Goal: Task Accomplishment & Management: Manage account settings

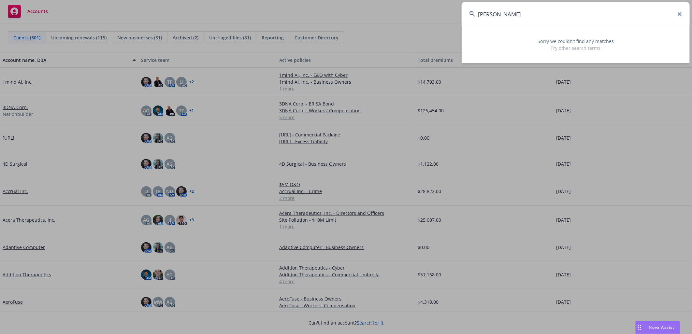
drag, startPoint x: 495, startPoint y: 14, endPoint x: 459, endPoint y: 8, distance: 36.4
click at [459, 8] on div "lizzy i Sorry we couldn’t find any matches Try other search terms" at bounding box center [346, 167] width 692 height 334
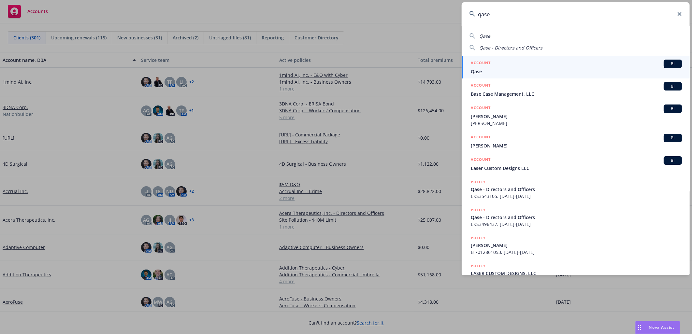
type input "qase"
click at [541, 72] on span "Qase" at bounding box center [576, 71] width 211 height 7
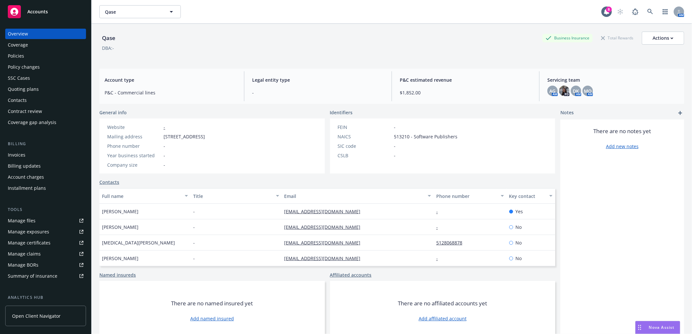
click at [35, 87] on div "Quoting plans" at bounding box center [23, 89] width 31 height 10
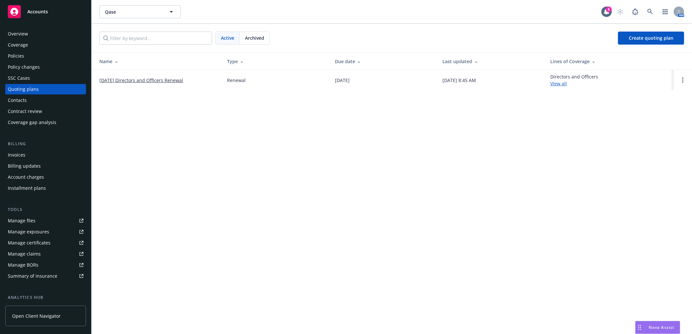
click at [153, 76] on td "09/26/25 Directors and Officers Renewal" at bounding box center [157, 80] width 130 height 20
click at [154, 79] on link "09/26/25 Directors and Officers Renewal" at bounding box center [141, 80] width 84 height 7
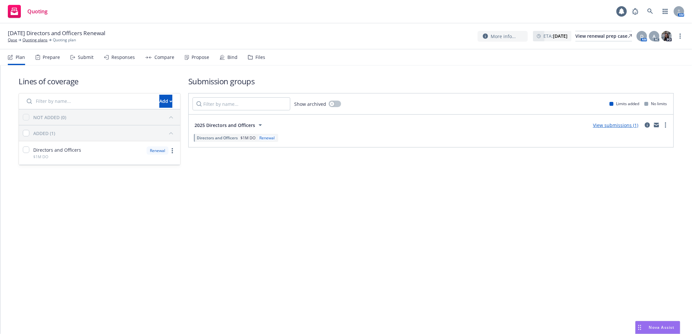
click at [256, 58] on div "Files" at bounding box center [261, 57] width 10 height 5
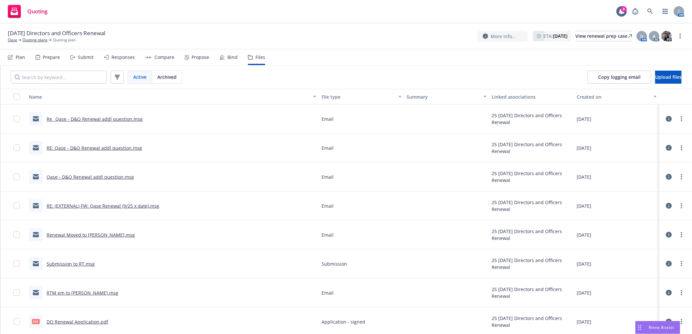
click at [125, 118] on link "Re_ Qase - D&O Renewal addl question.msg" at bounding box center [95, 119] width 96 height 6
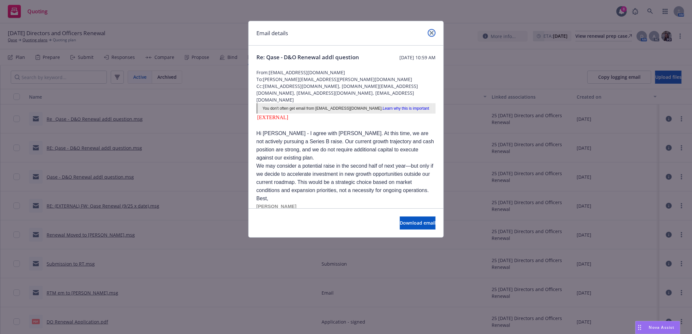
click at [431, 31] on icon "close" at bounding box center [432, 33] width 4 height 4
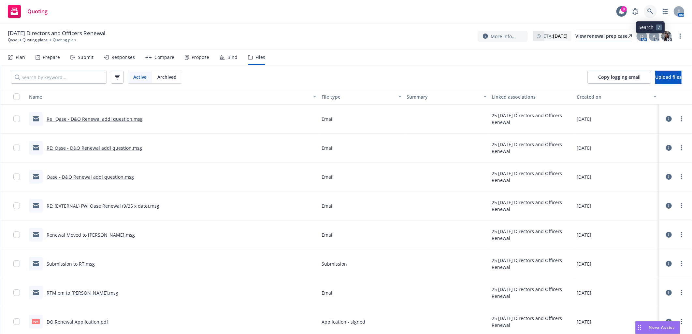
click at [648, 11] on icon at bounding box center [651, 11] width 6 height 6
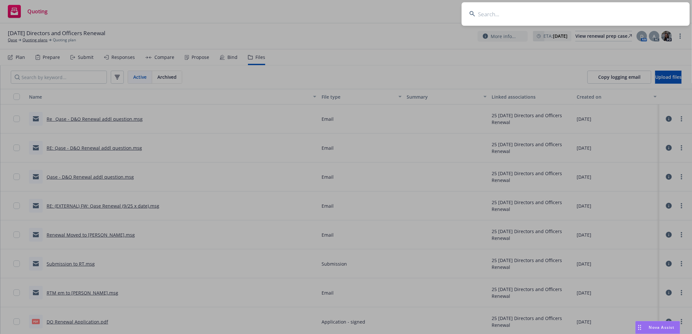
click at [578, 13] on input at bounding box center [576, 13] width 228 height 23
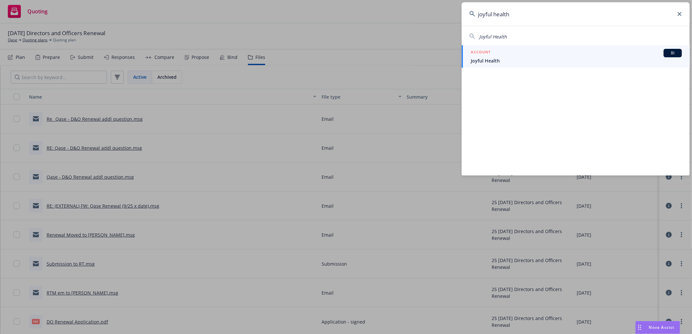
type input "joyful health"
click at [499, 55] on div "ACCOUNT BI" at bounding box center [576, 53] width 211 height 8
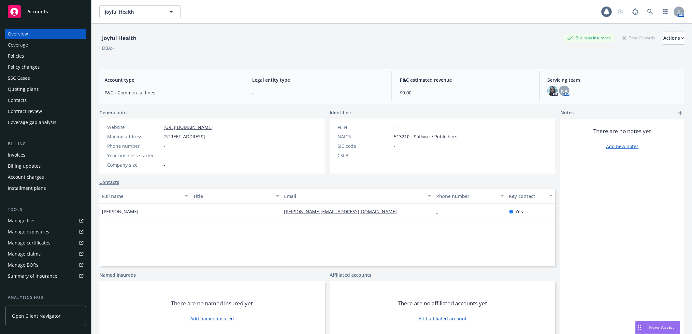
click at [33, 88] on div "Quoting plans" at bounding box center [23, 89] width 31 height 10
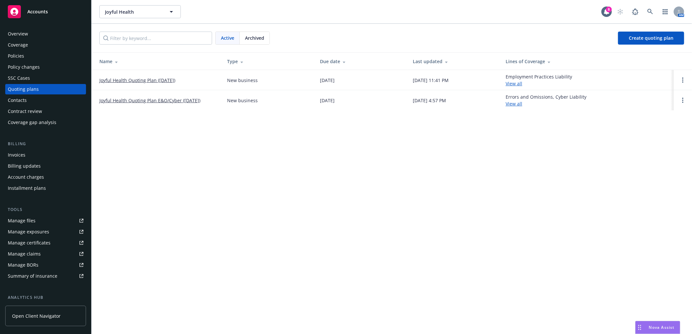
click at [137, 81] on link "Joyful Health Quoting Plan ([DATE])" at bounding box center [137, 80] width 76 height 7
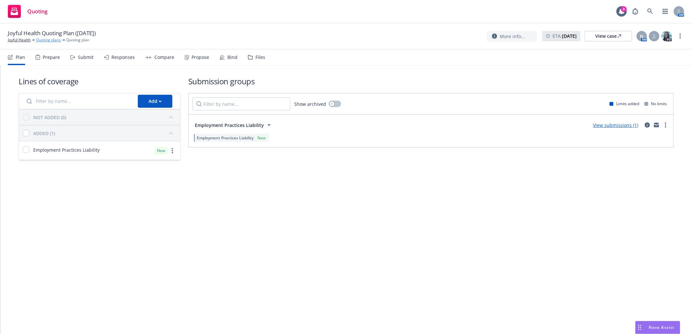
click at [53, 40] on link "Quoting plans" at bounding box center [48, 40] width 25 height 6
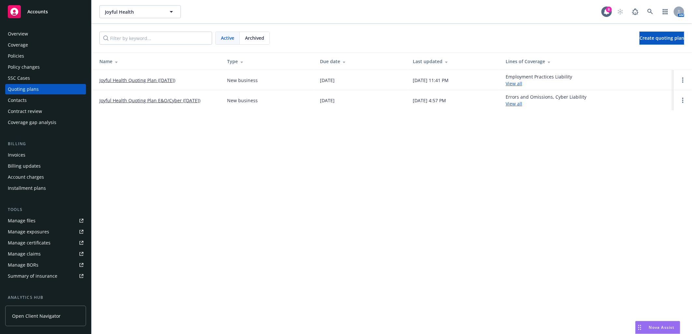
click at [162, 102] on link "Joyful Health Quoting Plan E&O/Cyber (2025-08-24)" at bounding box center [149, 100] width 101 height 7
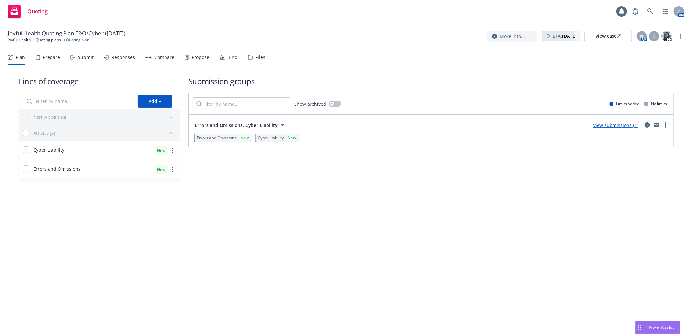
click at [258, 56] on div "Files" at bounding box center [261, 57] width 10 height 5
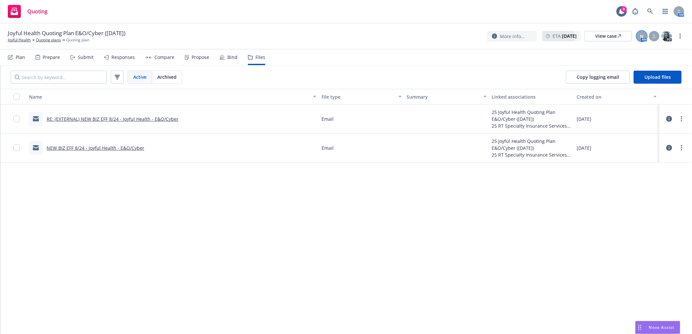
click at [640, 38] on span "N" at bounding box center [642, 36] width 4 height 7
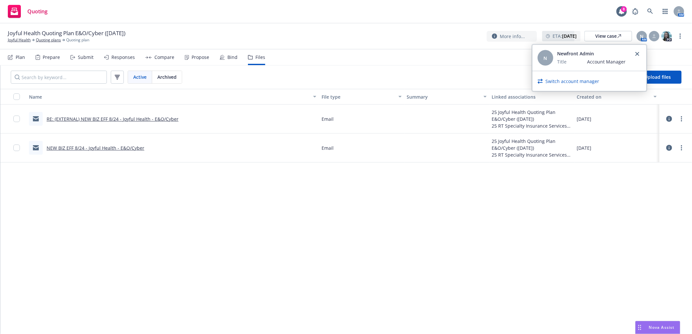
click at [568, 80] on link "Switch account manager" at bounding box center [573, 81] width 54 height 7
select select "4e389b52-4782-4f84-9000-329e0c96d1bd"
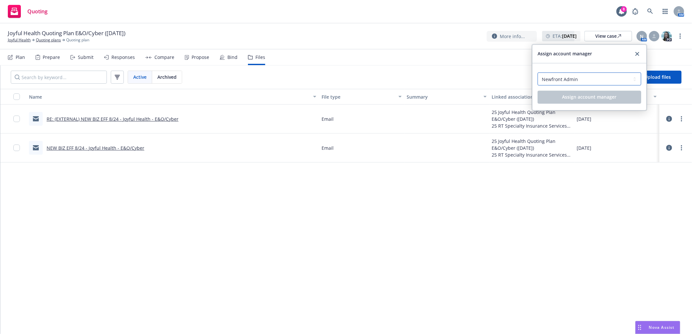
click at [568, 81] on select "Select an account manager... Newfront Admin" at bounding box center [590, 79] width 104 height 13
click at [535, 66] on div "Select an account manager... Newfront Admin Assign account manager" at bounding box center [590, 87] width 114 height 47
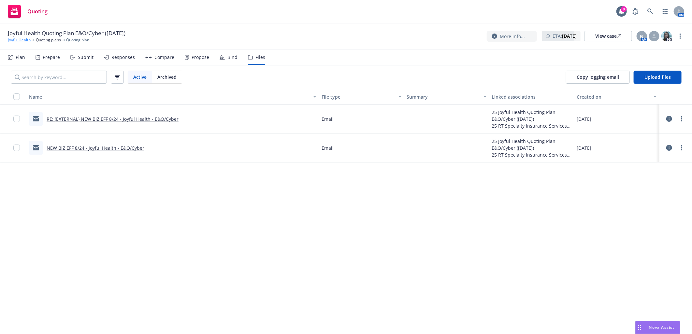
click at [23, 40] on link "Joyful Health" at bounding box center [19, 40] width 23 height 6
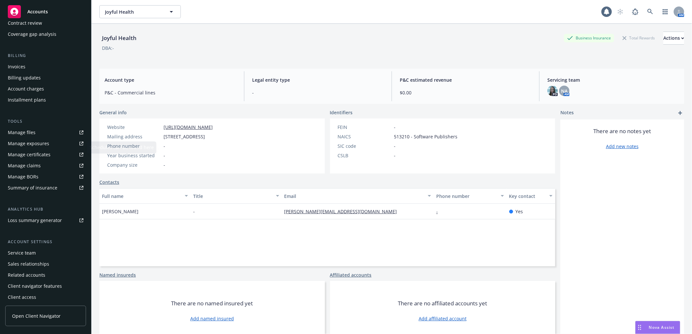
scroll to position [90, 0]
click at [34, 252] on div "Service team" at bounding box center [22, 251] width 28 height 10
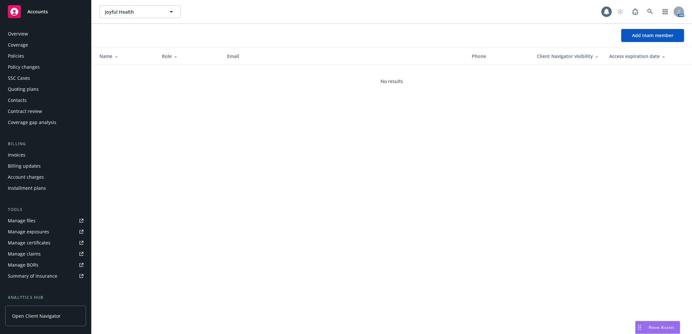
scroll to position [90, 0]
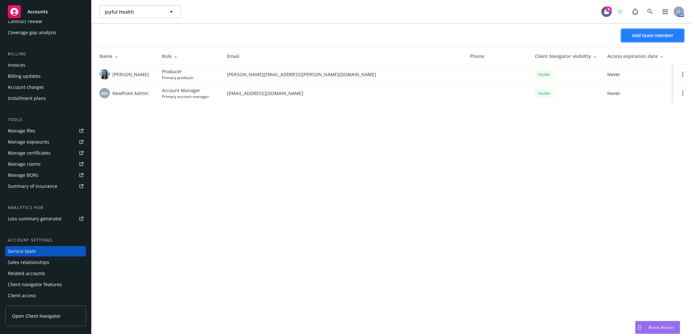
click at [648, 39] on button "Add team member" at bounding box center [653, 35] width 63 height 13
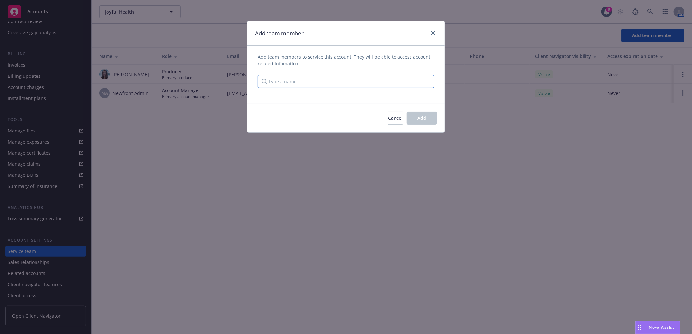
click at [332, 84] on input "Type a name" at bounding box center [346, 81] width 177 height 13
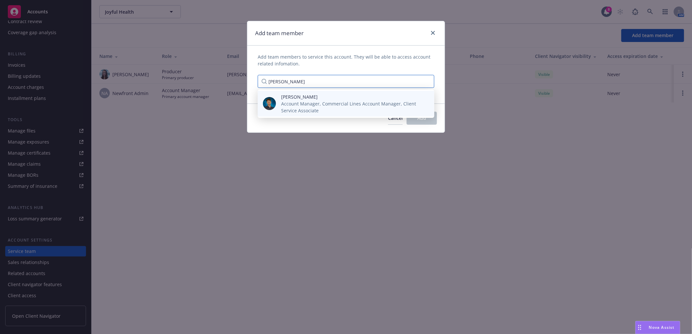
type input "harrison"
click at [330, 105] on span "Account Manager, Commercial Lines Account Manager, Client Service Associate" at bounding box center [352, 107] width 143 height 14
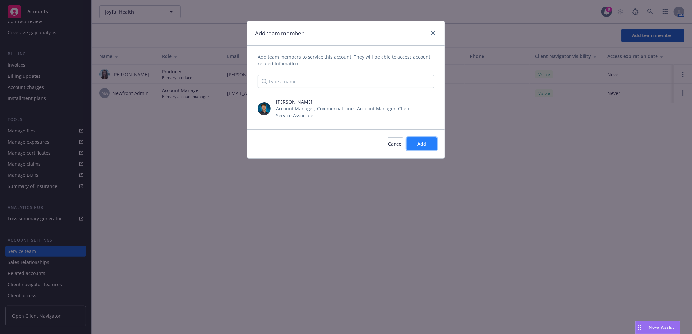
click at [425, 145] on span "Add" at bounding box center [422, 144] width 9 height 6
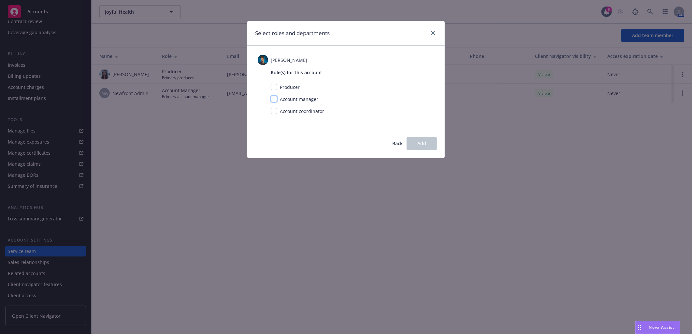
click at [274, 100] on input "checkbox" at bounding box center [274, 99] width 7 height 7
checkbox input "true"
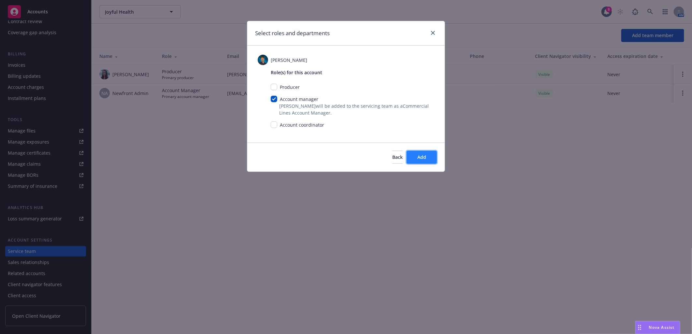
click at [421, 160] on span "Add" at bounding box center [422, 157] width 9 height 6
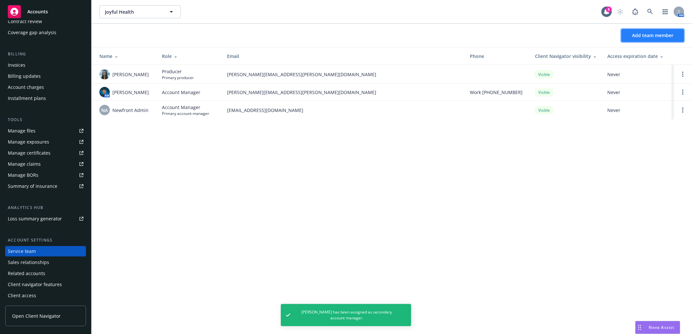
click at [660, 36] on span "Add team member" at bounding box center [652, 35] width 41 height 6
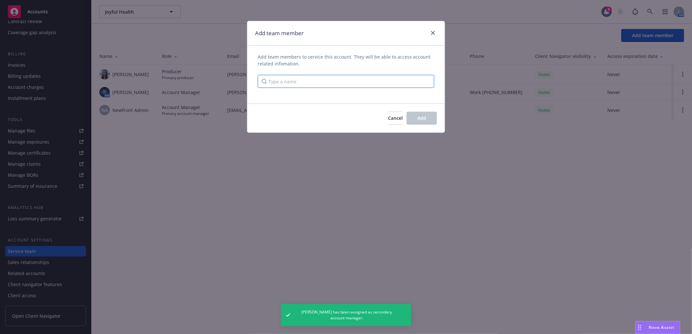
click at [299, 82] on input "Type a name" at bounding box center [346, 81] width 177 height 13
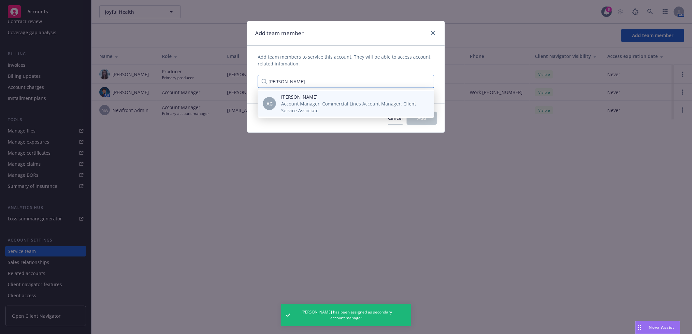
type input "anna guar"
click at [306, 104] on span "Account Manager, Commercial Lines Account Manager, Client Service Associate" at bounding box center [352, 107] width 143 height 14
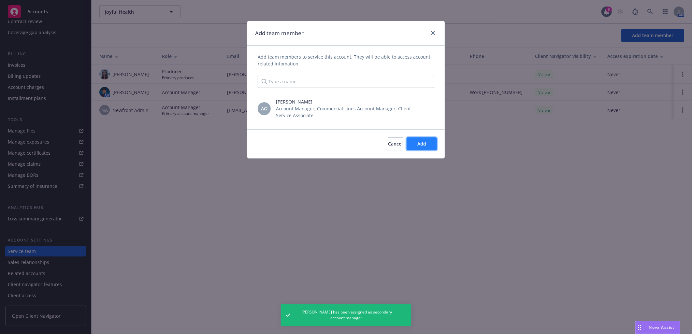
click at [429, 139] on button "Add" at bounding box center [422, 144] width 30 height 13
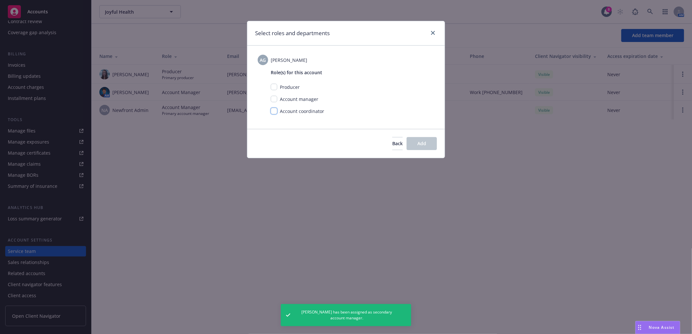
drag, startPoint x: 273, startPoint y: 110, endPoint x: 281, endPoint y: 113, distance: 8.4
click at [274, 110] on input "checkbox" at bounding box center [274, 111] width 7 height 7
checkbox input "true"
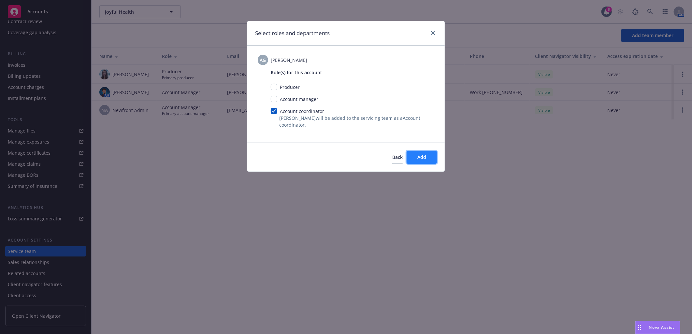
click at [429, 158] on button "Add" at bounding box center [422, 157] width 30 height 13
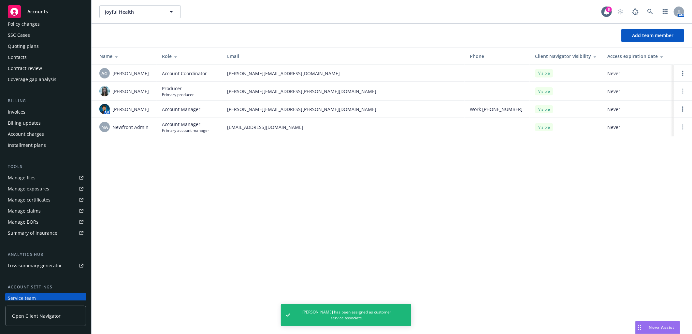
scroll to position [0, 0]
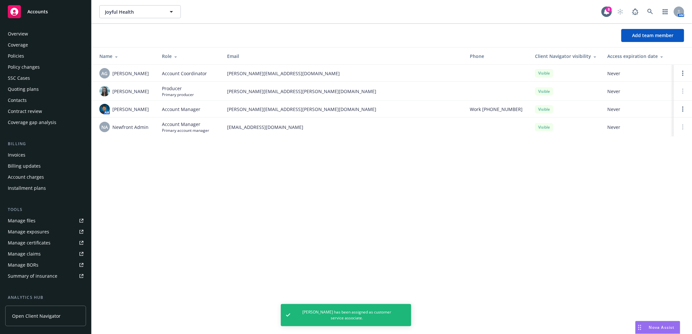
click at [37, 56] on div "Policies" at bounding box center [46, 56] width 76 height 10
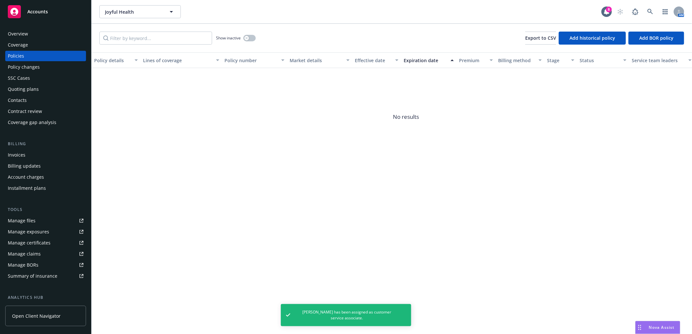
click at [33, 69] on div "Policy changes" at bounding box center [24, 67] width 32 height 10
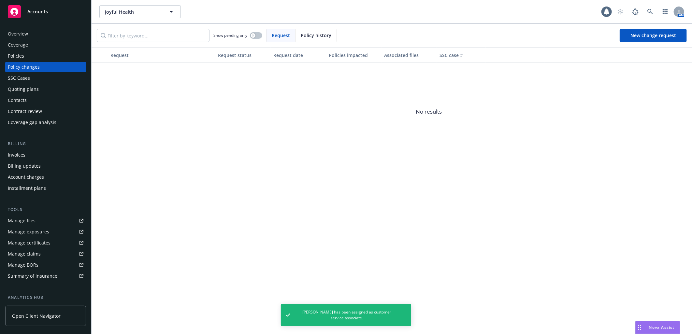
click at [30, 88] on div "Quoting plans" at bounding box center [23, 89] width 31 height 10
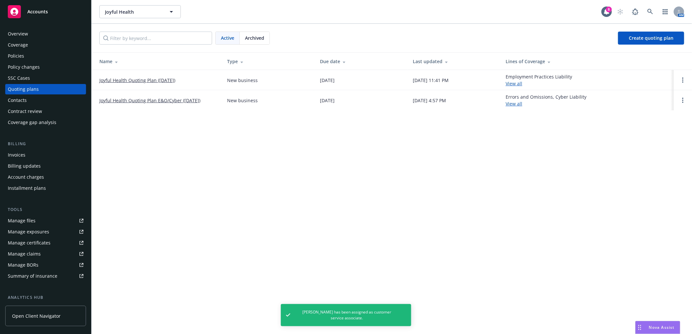
click at [173, 98] on link "Joyful Health Quoting Plan E&O/Cyber (2025-08-24)" at bounding box center [149, 100] width 101 height 7
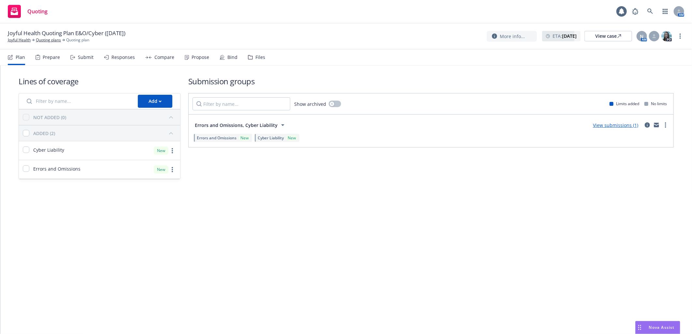
click at [256, 59] on div "Files" at bounding box center [261, 57] width 10 height 5
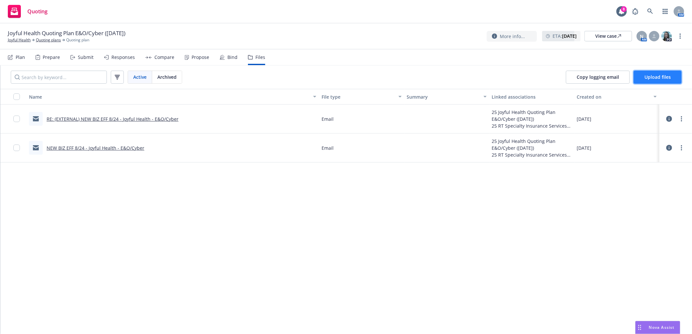
click at [663, 77] on span "Upload files" at bounding box center [658, 77] width 26 height 6
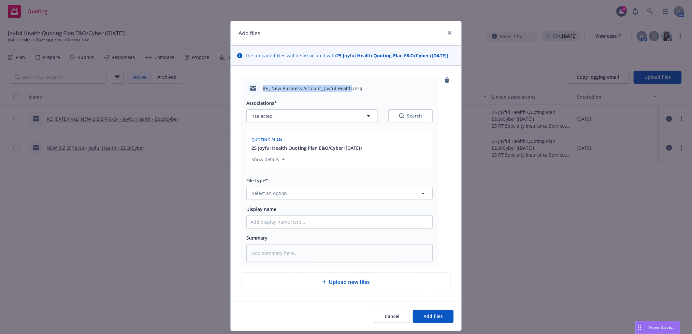
drag, startPoint x: 259, startPoint y: 87, endPoint x: 347, endPoint y: 89, distance: 87.7
click at [347, 89] on div "RE_ New Business Account_ Joyful Health.msg" at bounding box center [339, 88] width 186 height 14
copy span "RE_ New Business Account_ Joyful Health"
click at [306, 225] on input "Display name" at bounding box center [340, 222] width 186 height 12
paste input "RE_ New Business Account_ Joyful Health"
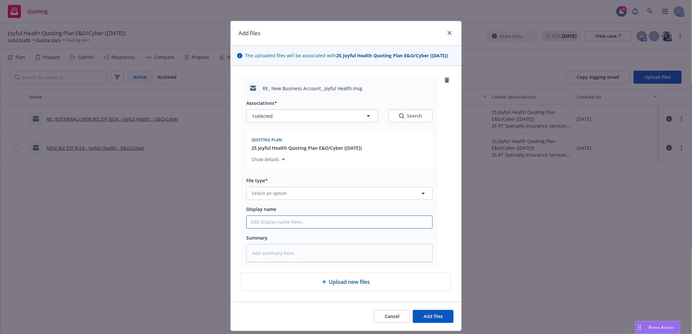
type textarea "x"
type input "RE_ New Business Account_ Joyful Health"
click at [305, 191] on button "Select an option" at bounding box center [339, 193] width 186 height 13
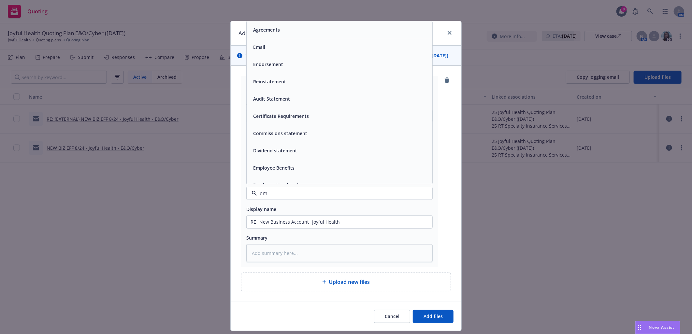
type input "ema"
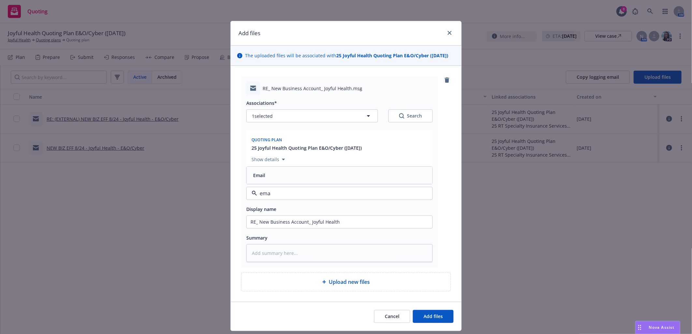
click at [271, 175] on div "Email" at bounding box center [340, 175] width 178 height 9
click at [429, 316] on span "Add files" at bounding box center [433, 317] width 19 height 6
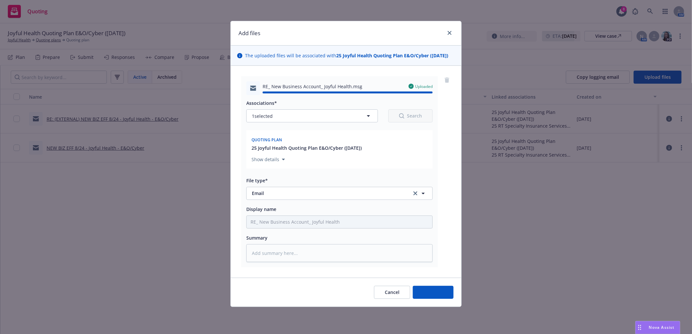
type textarea "x"
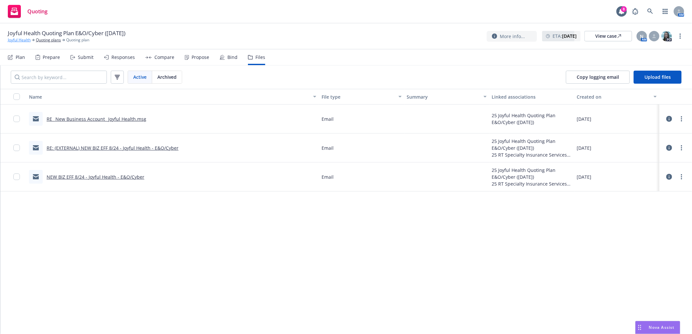
click at [23, 40] on link "Joyful Health" at bounding box center [19, 40] width 23 height 6
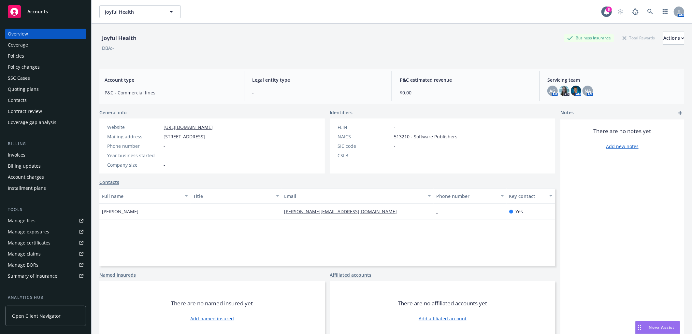
click at [35, 94] on div "Quoting plans" at bounding box center [23, 89] width 31 height 10
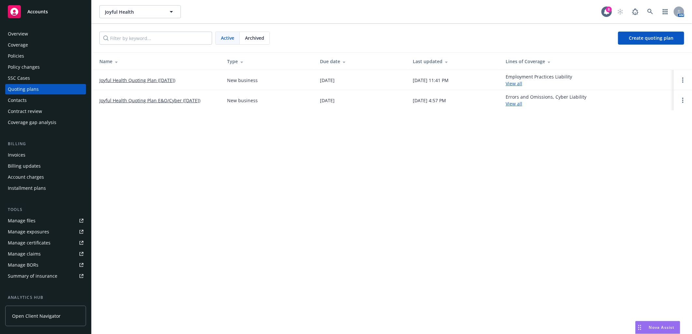
click at [167, 100] on link "Joyful Health Quoting Plan E&O/Cyber ([DATE])" at bounding box center [149, 100] width 101 height 7
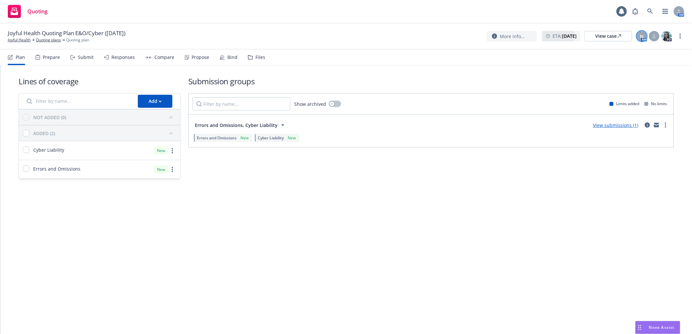
click at [643, 37] on span "N" at bounding box center [642, 36] width 4 height 7
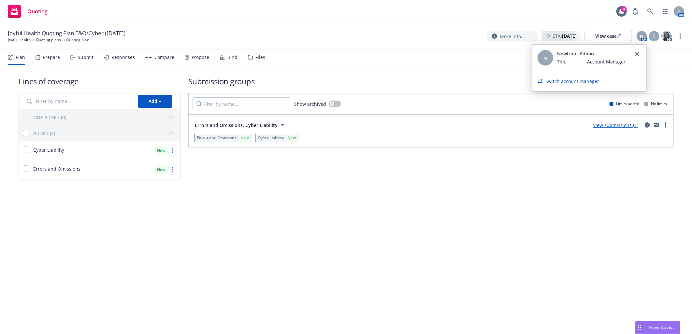
click at [582, 80] on link "Switch account manager" at bounding box center [573, 81] width 54 height 7
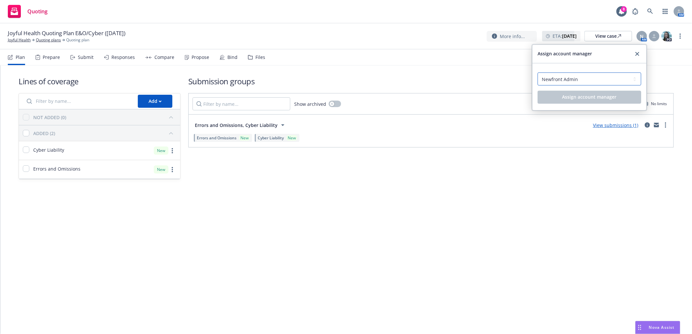
drag, startPoint x: 568, startPoint y: 81, endPoint x: 566, endPoint y: 86, distance: 5.2
click at [568, 81] on select "Select an account manager... [PERSON_NAME] Newfront Admin" at bounding box center [590, 79] width 104 height 13
select select "5dc556c9-220b-4c4f-8a11-085d2e7c9e12"
click at [538, 73] on select "Select an account manager... Harrison Kepp Newfront Admin" at bounding box center [590, 79] width 104 height 13
click at [602, 96] on span "Assign account manager" at bounding box center [590, 97] width 54 height 6
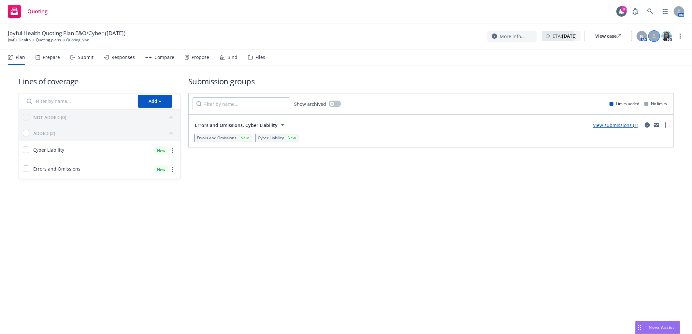
click at [656, 35] on icon at bounding box center [655, 36] width 4 height 4
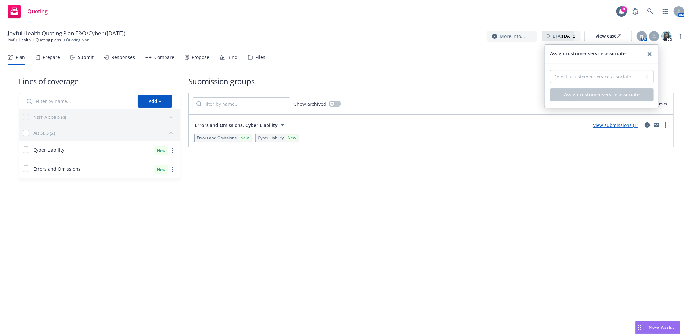
click at [584, 85] on div "Select a customer service associate... Anna Guard" at bounding box center [602, 79] width 104 height 18
click at [587, 79] on select "Select a customer service associate... Anna Guard" at bounding box center [602, 76] width 104 height 13
select select "87e5f489-3206-41d4-96e8-38a7dd17d453"
click at [550, 70] on select "Select a customer service associate... Anna Guard" at bounding box center [602, 76] width 104 height 13
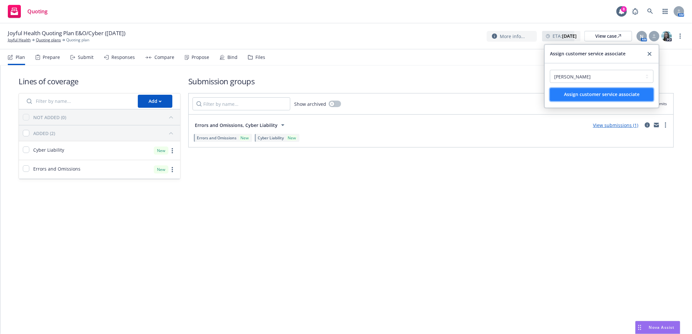
click at [584, 95] on span "Assign customer service associate" at bounding box center [602, 95] width 76 height 6
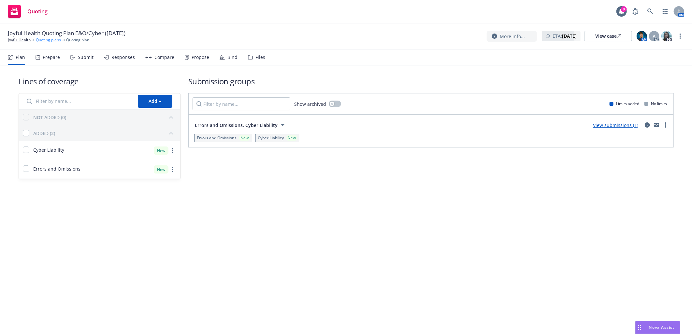
click at [48, 39] on link "Quoting plans" at bounding box center [48, 40] width 25 height 6
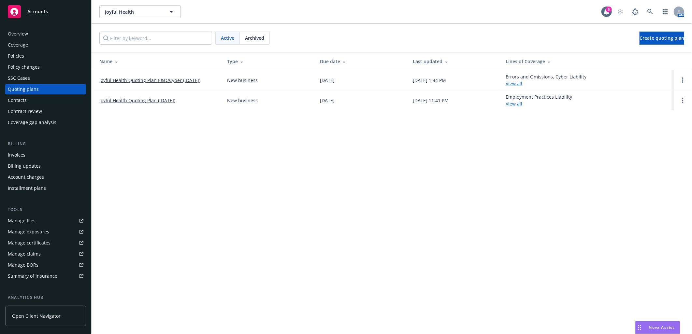
click at [153, 81] on link "Joyful Health Quoting Plan E&O/Cyber ([DATE])" at bounding box center [149, 80] width 101 height 7
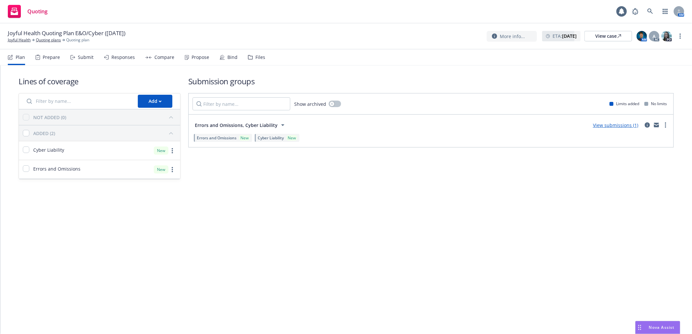
click at [252, 58] on div "Files" at bounding box center [256, 58] width 17 height 16
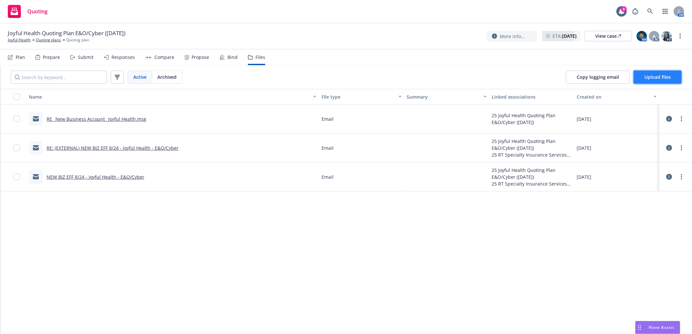
click at [668, 79] on span "Upload files" at bounding box center [658, 77] width 26 height 6
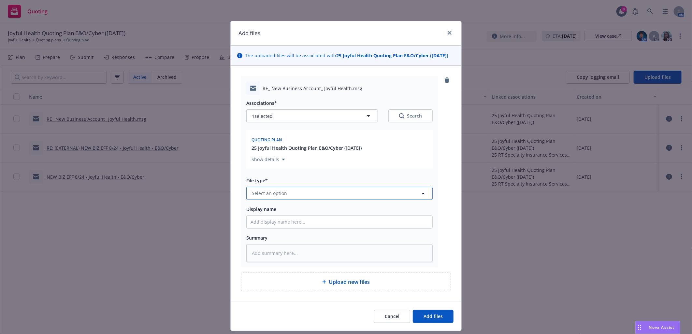
click at [288, 191] on button "Select an option" at bounding box center [339, 193] width 186 height 13
type input "email"
click at [289, 184] on div "Email" at bounding box center [340, 175] width 186 height 17
drag, startPoint x: 261, startPoint y: 87, endPoint x: 346, endPoint y: 87, distance: 85.4
click at [346, 87] on span "RE_ New Business Account_ Joyful Health.msg" at bounding box center [313, 88] width 100 height 7
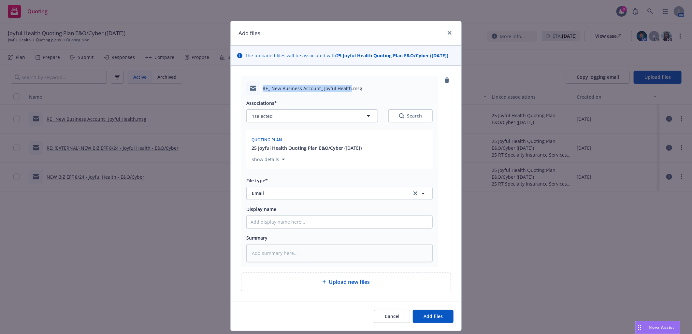
copy span "RE_ New Business Account_ Joyful Health"
click at [324, 224] on input "Display name" at bounding box center [340, 222] width 186 height 12
paste input "RE_ New Business Account_ Joyful Health"
type textarea "x"
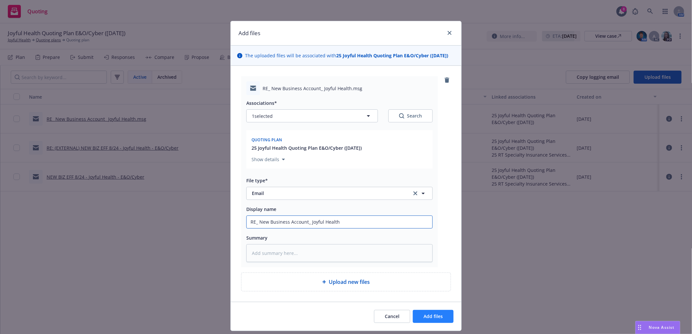
type input "RE_ New Business Account_ Joyful Health"
click at [431, 316] on span "Add files" at bounding box center [433, 317] width 19 height 6
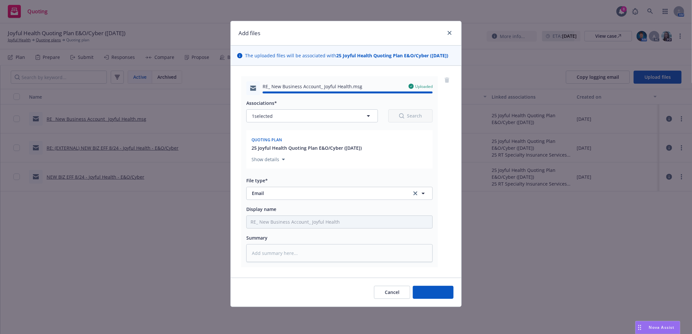
type textarea "x"
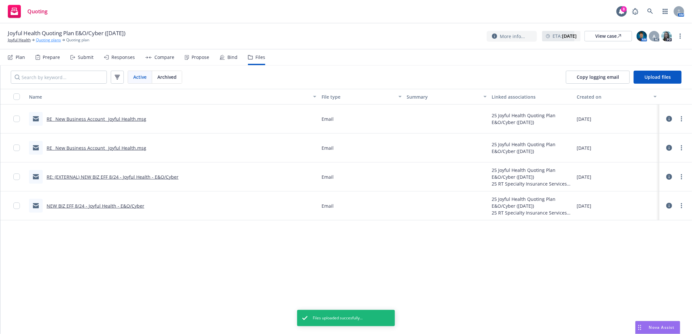
click at [52, 41] on link "Quoting plans" at bounding box center [48, 40] width 25 height 6
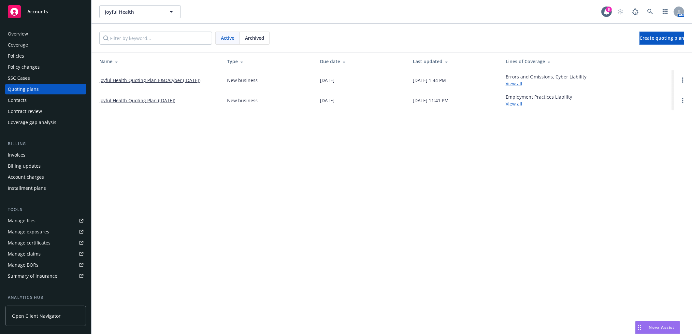
click at [39, 6] on div "Accounts" at bounding box center [46, 11] width 76 height 13
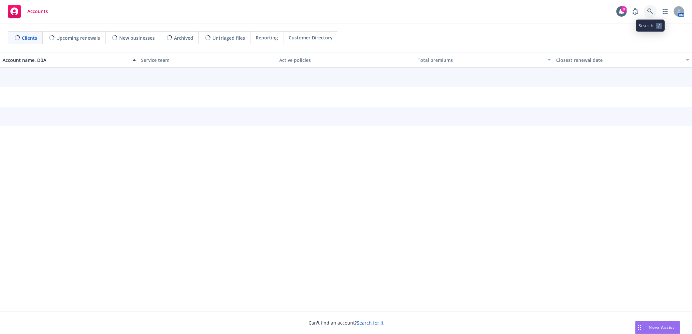
click at [649, 10] on icon at bounding box center [651, 11] width 6 height 6
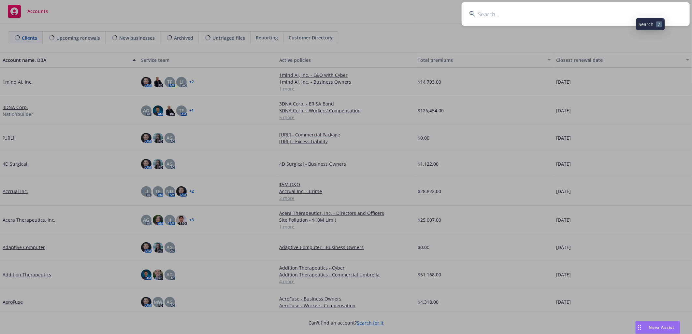
click at [600, 6] on input at bounding box center [576, 13] width 228 height 23
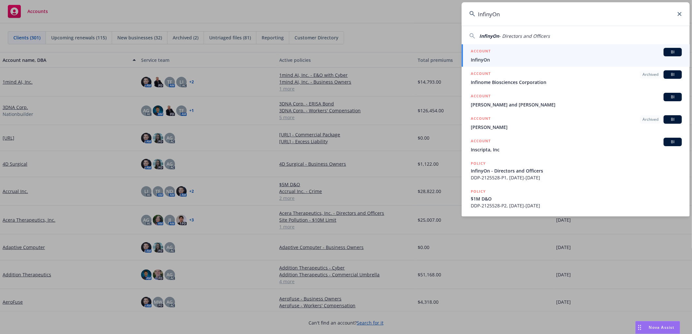
type input "InfinyOn"
click at [526, 54] on div "ACCOUNT BI" at bounding box center [576, 52] width 211 height 8
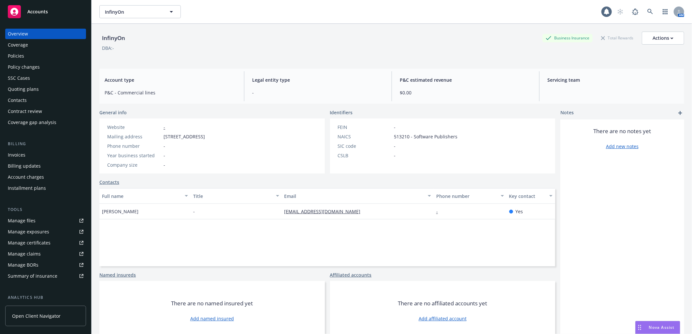
click at [22, 88] on div "Quoting plans" at bounding box center [23, 89] width 31 height 10
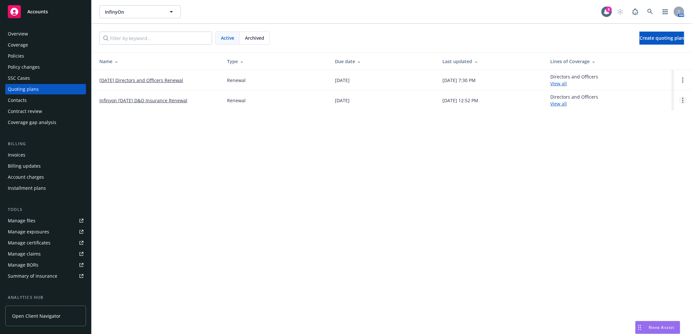
drag, startPoint x: 690, startPoint y: 99, endPoint x: 683, endPoint y: 100, distance: 7.3
click at [684, 100] on td at bounding box center [683, 100] width 18 height 20
click at [683, 100] on circle "Open options" at bounding box center [683, 100] width 1 height 1
click at [641, 90] on link "Archive" at bounding box center [649, 95] width 57 height 13
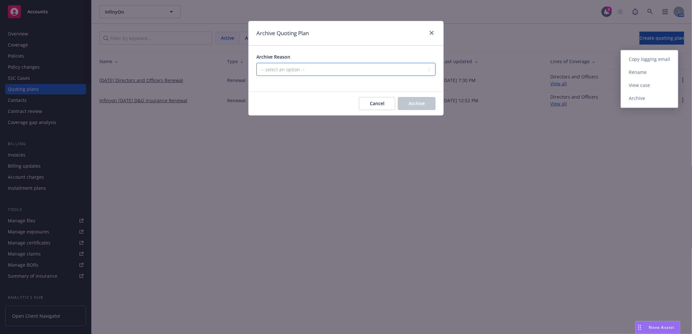
click at [317, 68] on select "-- select an option -- All policies in this renewal plan are auto-renewed Creat…" at bounding box center [346, 69] width 179 height 13
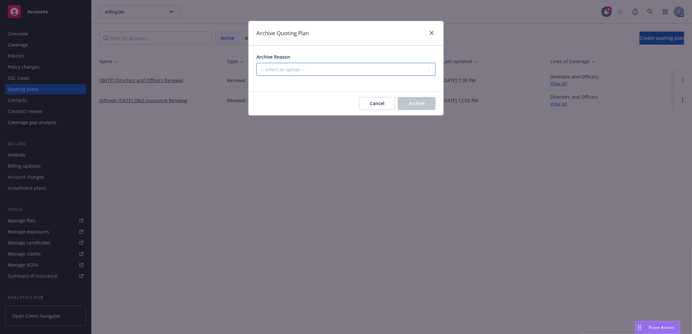
select select "ARCHIVED_RENEWAL_COMPLETED"
click at [257, 63] on select "-- select an option -- All policies in this renewal plan are auto-renewed Creat…" at bounding box center [346, 69] width 179 height 13
click at [409, 107] on button "Archive" at bounding box center [417, 103] width 38 height 13
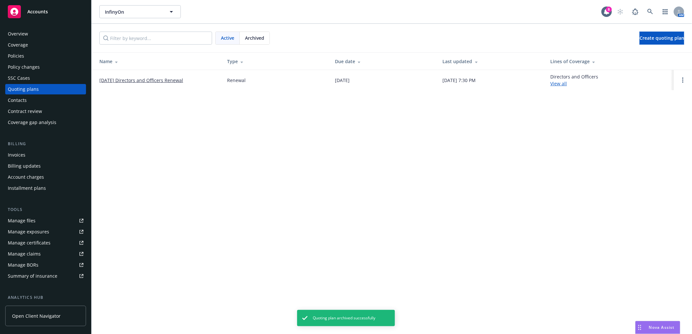
click at [138, 81] on link "[DATE] Directors and Officers Renewal" at bounding box center [141, 80] width 84 height 7
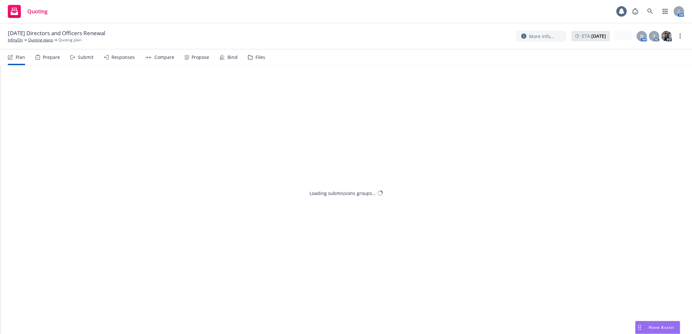
click at [262, 55] on div "Files" at bounding box center [261, 57] width 10 height 5
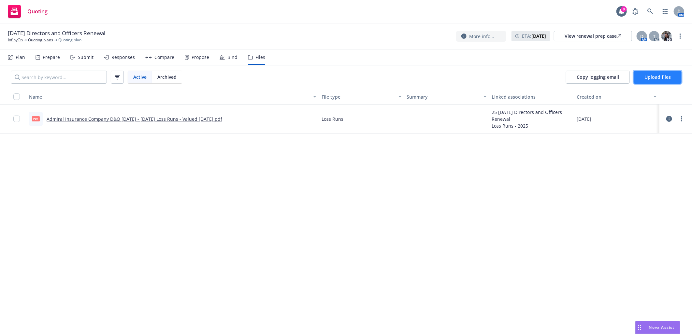
click at [655, 78] on span "Upload files" at bounding box center [658, 77] width 26 height 6
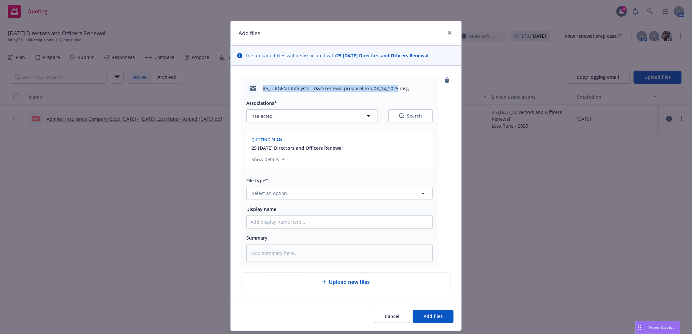
drag, startPoint x: 261, startPoint y: 89, endPoint x: 393, endPoint y: 87, distance: 131.7
click at [393, 87] on span "Re_ URGENT InfinyOn - D&O renewal proposal exp 08_14_2025.msg" at bounding box center [336, 88] width 146 height 7
copy span "Re_ URGENT InfinyOn - D&O renewal proposal exp 08_14_2025"
click at [341, 227] on input "Display name" at bounding box center [340, 222] width 186 height 12
paste input "Re_ URGENT InfinyOn - D&O renewal proposal exp 08_14_2025"
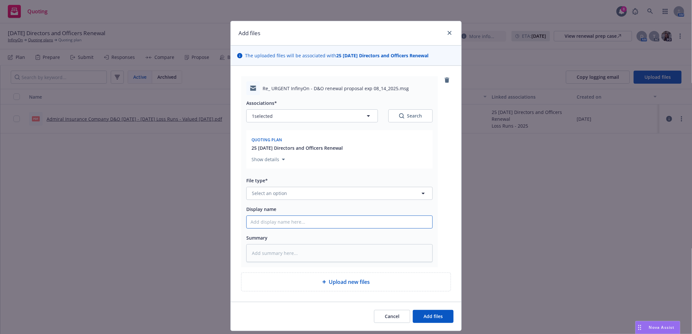
type textarea "x"
type input "Re_ URGENT InfinyOn - D&O renewal proposal exp 08_14_2025"
click at [341, 196] on button "Select an option" at bounding box center [339, 193] width 186 height 13
type input "email"
click at [325, 180] on div "Email" at bounding box center [340, 175] width 178 height 9
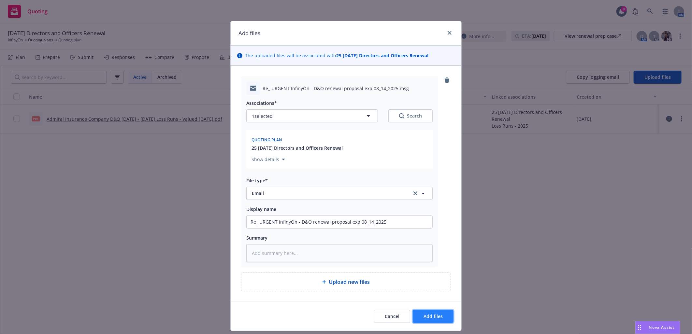
click at [432, 313] on button "Add files" at bounding box center [433, 316] width 41 height 13
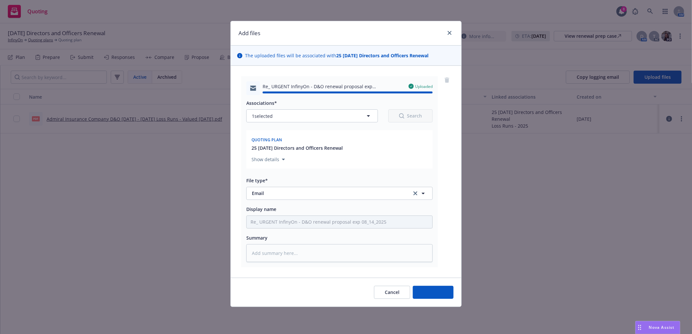
type textarea "x"
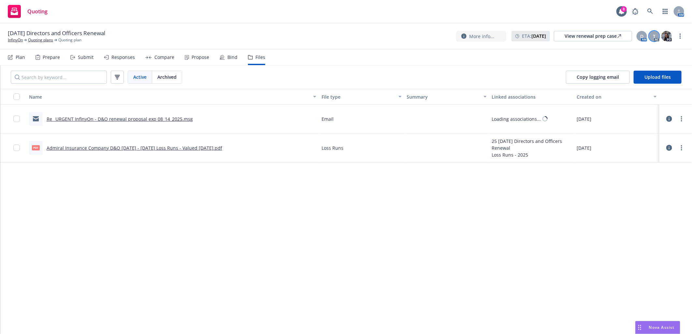
click at [654, 37] on span "T" at bounding box center [654, 36] width 3 height 7
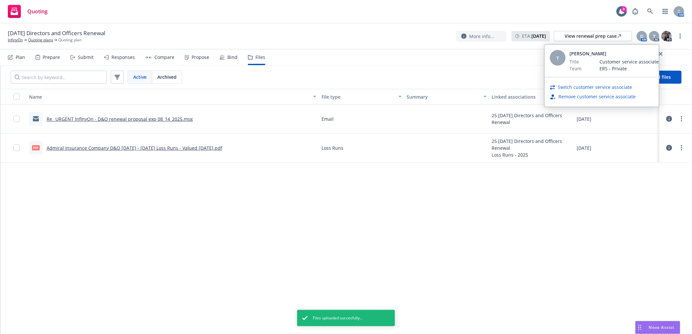
click at [602, 87] on link "Switch customer service associate" at bounding box center [595, 87] width 74 height 7
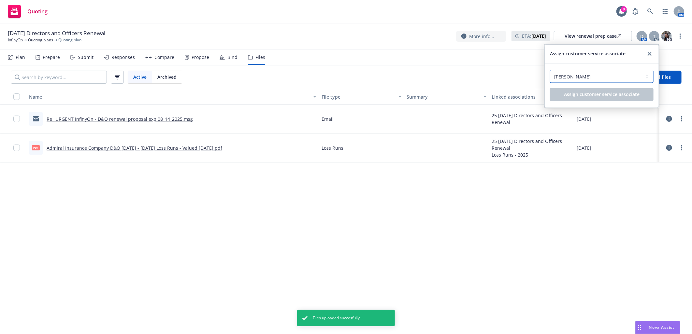
click at [603, 77] on select "Select a customer service associate... Anna Guard Madison Alfonso Nicolas Borde…" at bounding box center [602, 76] width 104 height 13
select select "87e5f489-3206-41d4-96e8-38a7dd17d453"
click at [550, 70] on select "Select a customer service associate... Anna Guard Madison Alfonso Nicolas Borde…" at bounding box center [602, 76] width 104 height 13
click at [594, 101] on div "Select a customer service associate... Anna Guard Madison Alfonso Nicolas Borde…" at bounding box center [602, 86] width 114 height 44
click at [594, 97] on span "Assign customer service associate" at bounding box center [602, 95] width 76 height 6
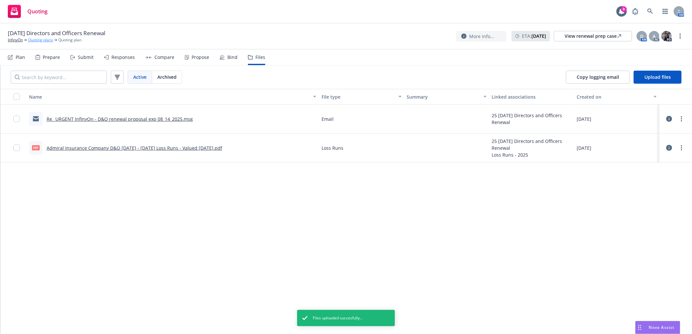
click at [43, 37] on link "Quoting plans" at bounding box center [40, 40] width 25 height 6
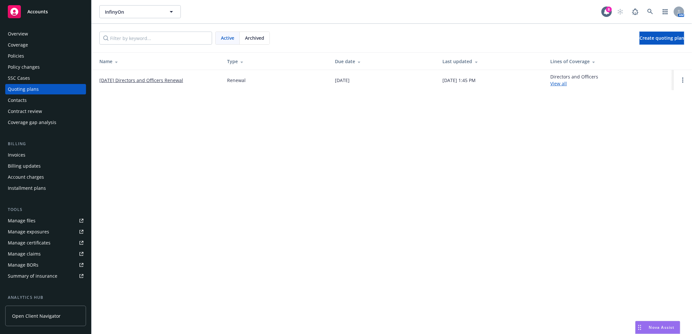
click at [60, 9] on div "Accounts" at bounding box center [46, 11] width 76 height 13
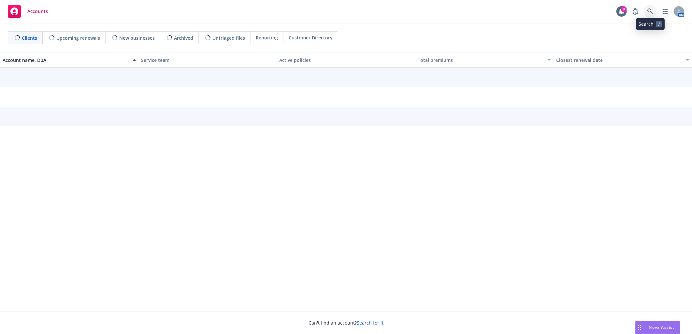
click at [656, 10] on link at bounding box center [650, 11] width 13 height 13
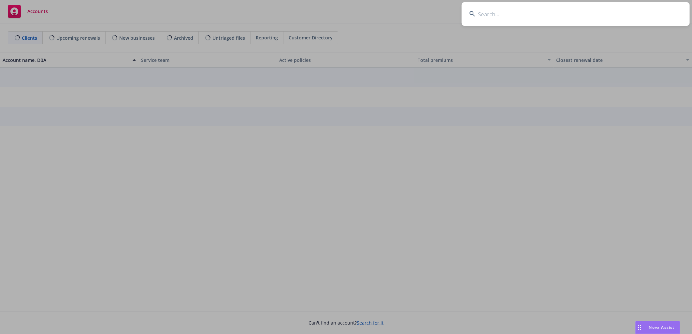
click at [632, 10] on input at bounding box center [576, 13] width 228 height 23
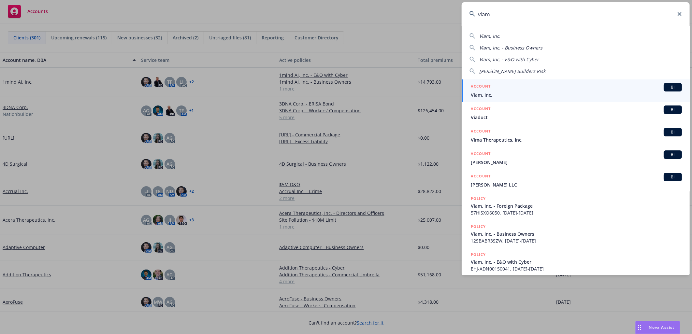
type input "viam"
click at [505, 90] on div "ACCOUNT BI" at bounding box center [576, 87] width 211 height 8
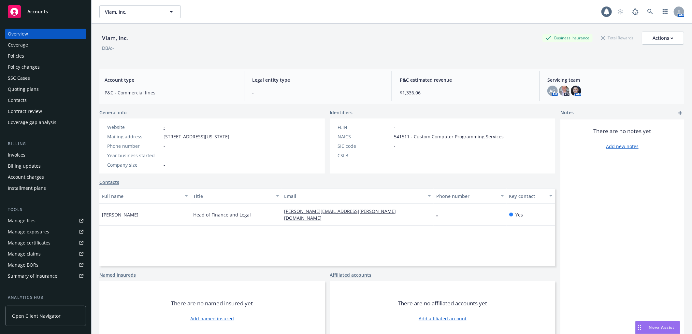
click at [35, 55] on div "Policies" at bounding box center [46, 56] width 76 height 10
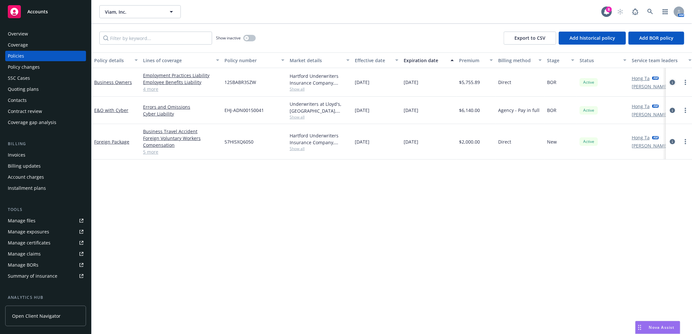
click at [672, 81] on icon "circleInformation" at bounding box center [672, 82] width 5 height 5
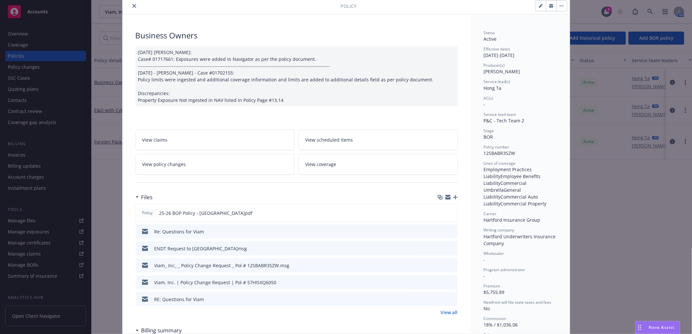
scroll to position [36, 0]
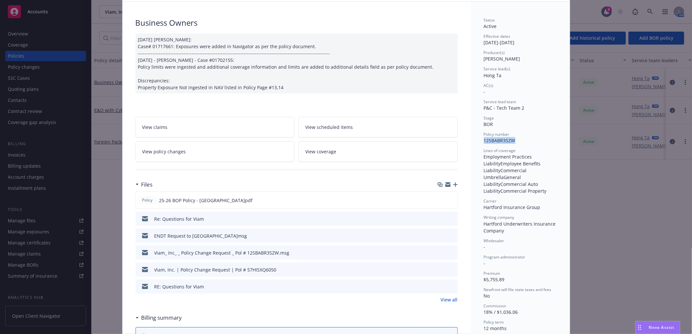
drag, startPoint x: 479, startPoint y: 142, endPoint x: 516, endPoint y: 142, distance: 37.2
copy span "12SBABR3SZW"
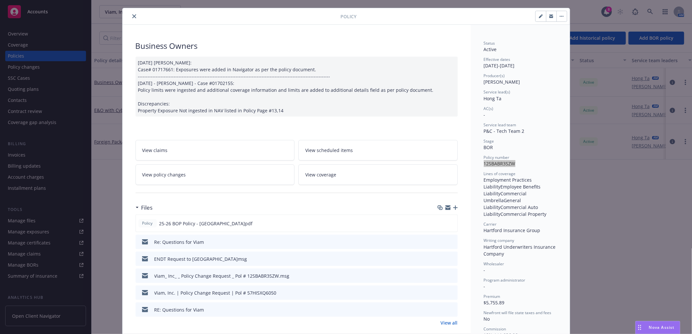
scroll to position [0, 0]
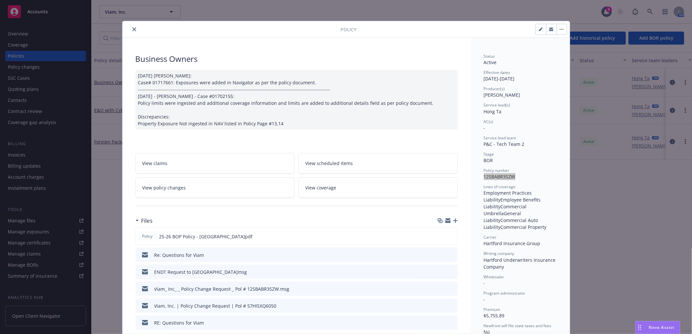
click at [134, 30] on button "close" at bounding box center [134, 29] width 8 height 8
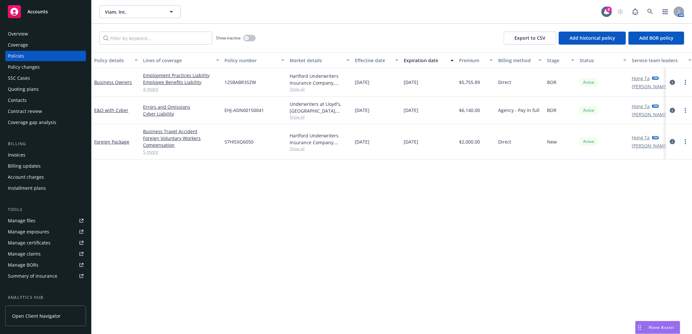
click at [44, 68] on div "Policy changes" at bounding box center [46, 67] width 76 height 10
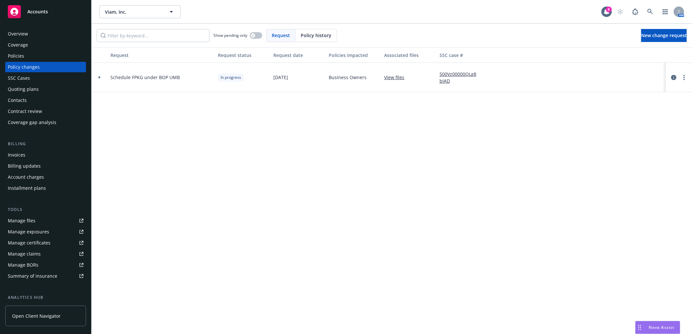
click at [97, 78] on div at bounding box center [99, 77] width 11 height 2
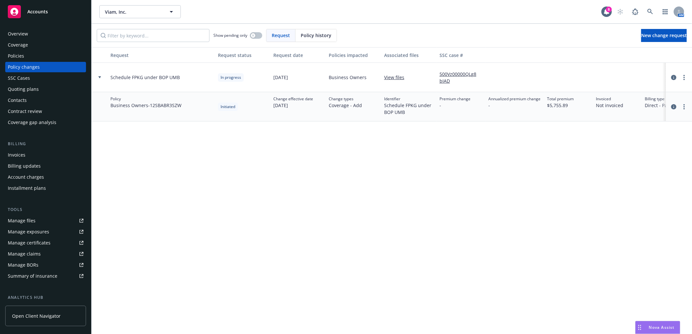
click at [40, 50] on div "Overview Coverage Policies Policy changes SSC Cases Quoting plans Contacts Cont…" at bounding box center [45, 78] width 81 height 99
click at [37, 53] on div "Policies" at bounding box center [46, 56] width 76 height 10
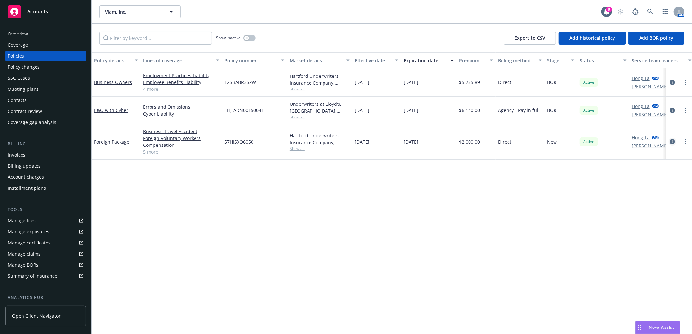
click at [671, 142] on icon "circleInformation" at bounding box center [672, 141] width 5 height 5
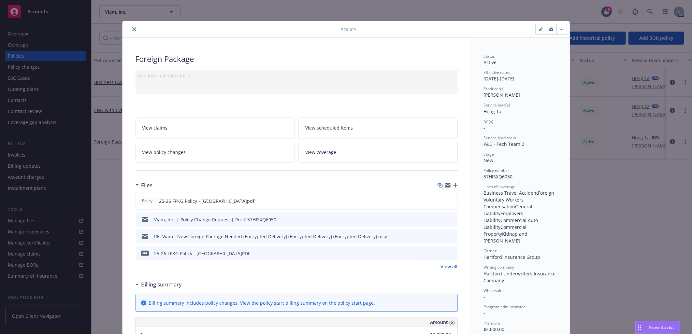
click at [447, 268] on link "View all" at bounding box center [449, 266] width 17 height 7
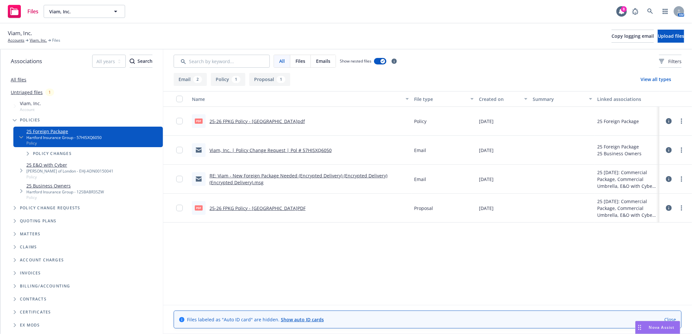
click at [669, 124] on icon at bounding box center [669, 121] width 6 height 6
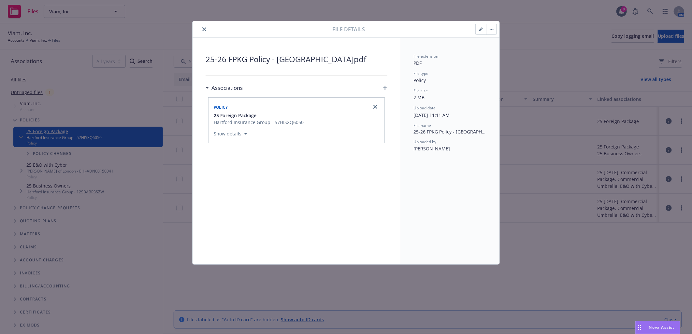
click at [493, 29] on icon "button" at bounding box center [493, 29] width 1 height 1
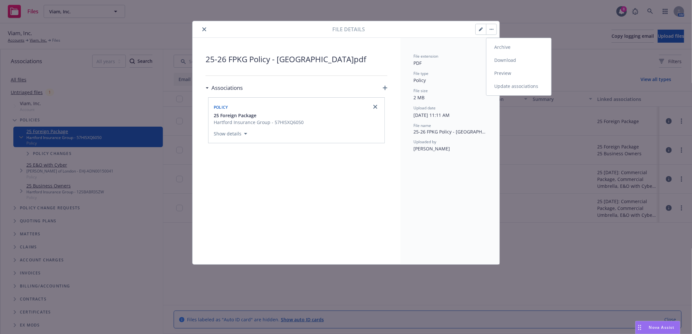
click at [499, 60] on link "Download" at bounding box center [519, 60] width 65 height 13
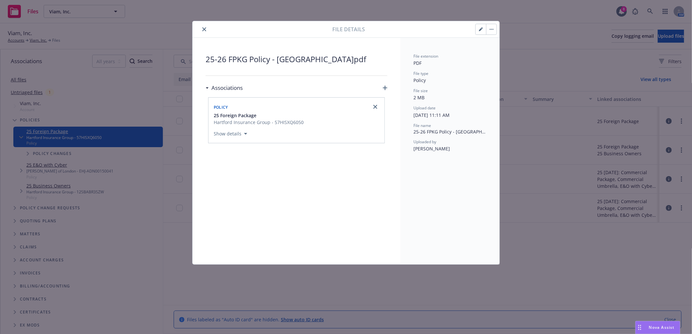
click at [203, 29] on icon "close" at bounding box center [204, 29] width 4 height 4
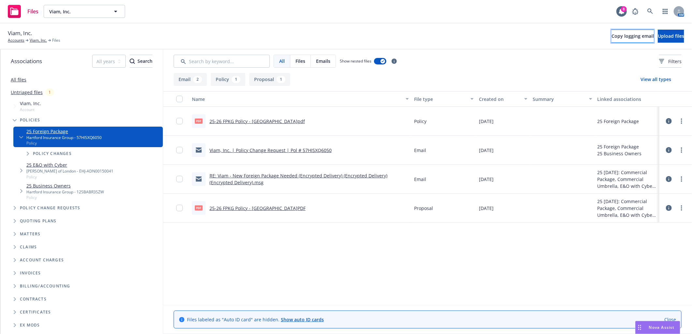
click at [612, 38] on span "Copy logging email" at bounding box center [633, 36] width 42 height 6
click at [38, 95] on link "Untriaged files" at bounding box center [27, 92] width 32 height 7
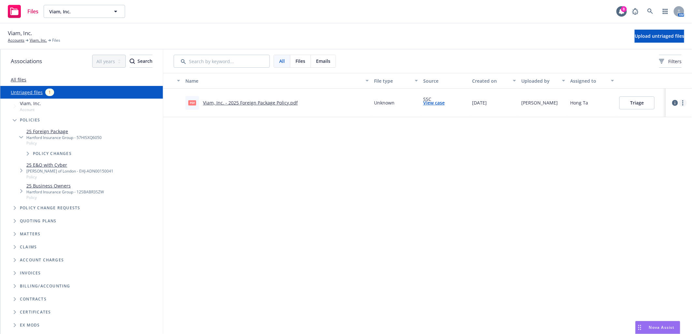
click at [683, 99] on link "more" at bounding box center [683, 103] width 8 height 8
click at [654, 109] on body "Files Viam, Inc. Viam, Inc. 8 AM Viam, Inc. Accounts Viam, Inc. Files Upload un…" at bounding box center [346, 167] width 692 height 334
click at [682, 102] on link "more" at bounding box center [683, 103] width 8 height 8
click at [655, 118] on link "Archive" at bounding box center [657, 116] width 57 height 13
click at [32, 40] on link "Viam, Inc." at bounding box center [38, 40] width 17 height 6
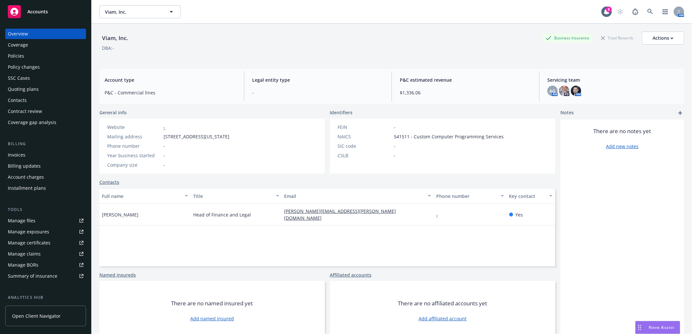
click at [49, 61] on div "Policies" at bounding box center [46, 56] width 76 height 10
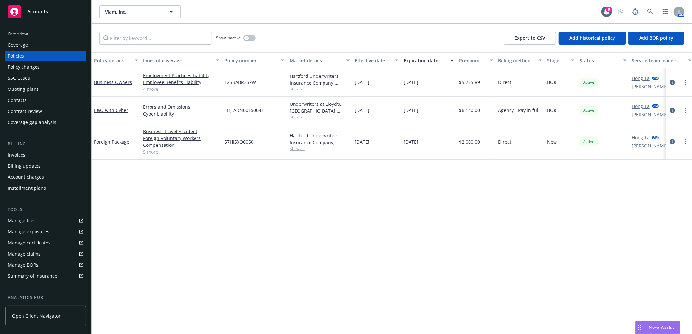
click at [61, 11] on div "Accounts" at bounding box center [46, 11] width 76 height 13
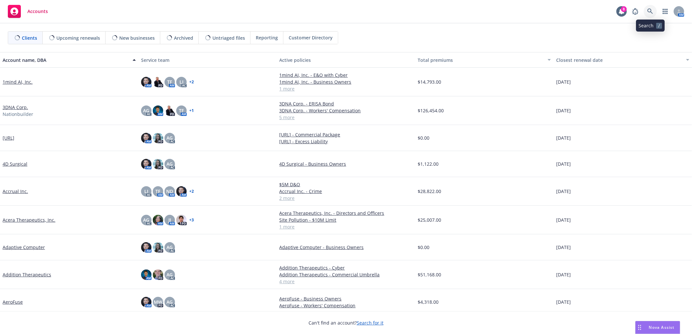
click at [651, 7] on link at bounding box center [650, 11] width 13 height 13
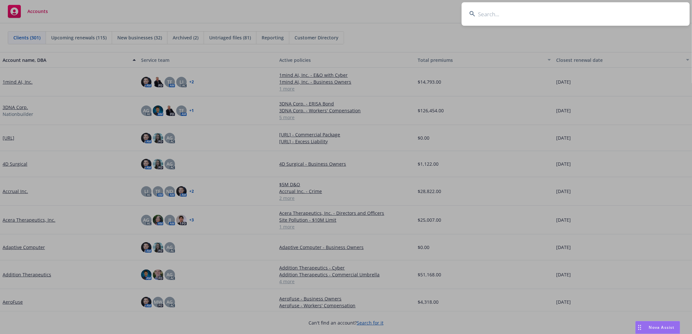
click at [624, 11] on input at bounding box center [576, 13] width 228 height 23
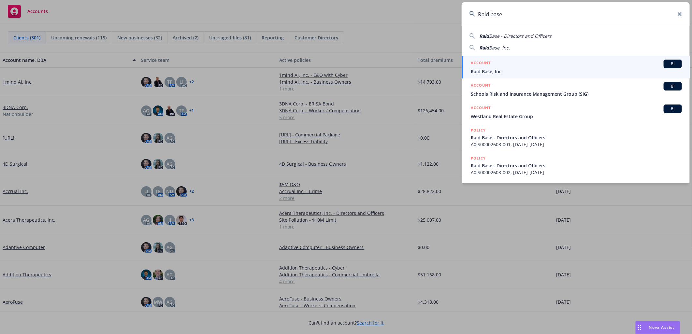
type input "Raid base"
click at [502, 68] on span "Raid Base, Inc." at bounding box center [576, 71] width 211 height 7
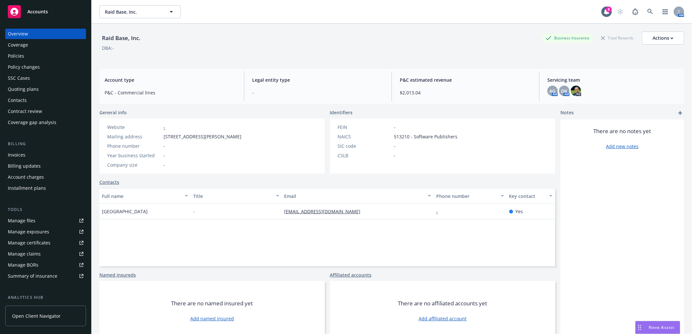
click at [33, 55] on div "Policies" at bounding box center [46, 56] width 76 height 10
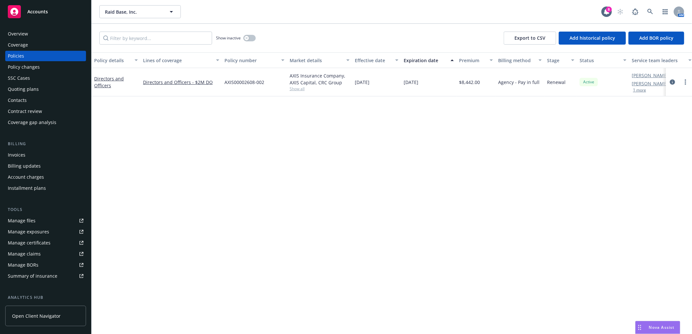
click at [31, 89] on div "Quoting plans" at bounding box center [23, 89] width 31 height 10
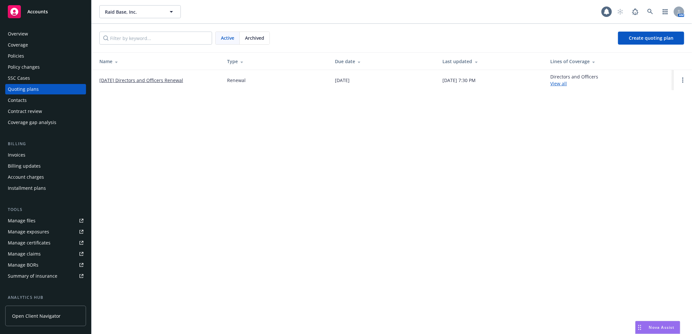
click at [153, 76] on td "[DATE] Directors and Officers Renewal" at bounding box center [157, 80] width 130 height 20
click at [154, 80] on link "[DATE] Directors and Officers Renewal" at bounding box center [141, 80] width 84 height 7
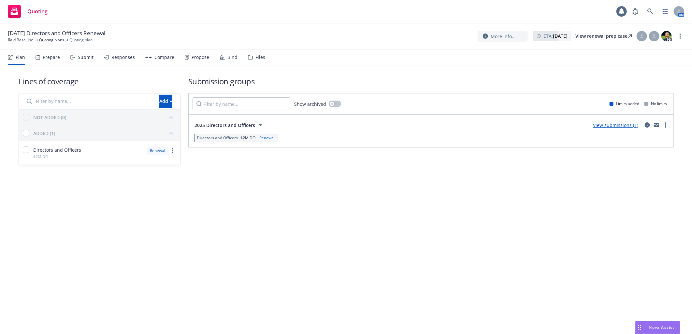
click at [248, 62] on div "Files" at bounding box center [256, 58] width 17 height 16
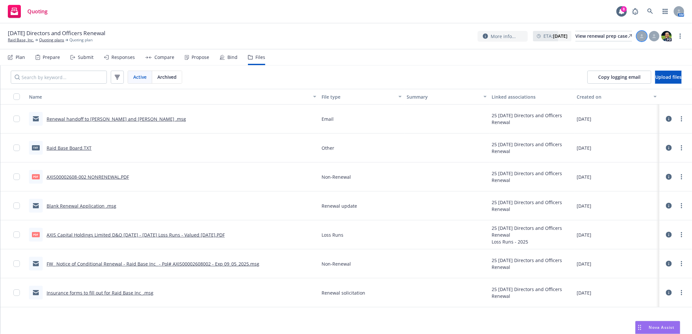
click at [640, 39] on div at bounding box center [642, 36] width 10 height 10
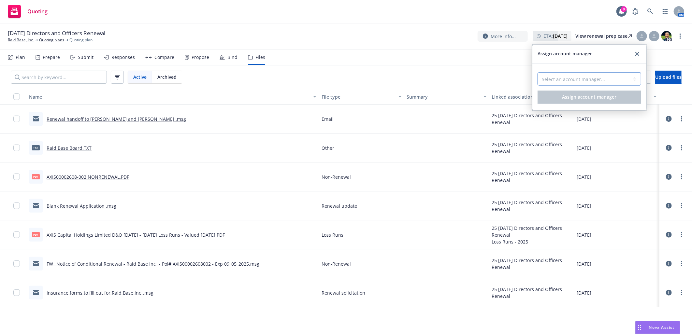
click at [614, 80] on select "Select an account manager... [PERSON_NAME]" at bounding box center [590, 79] width 104 height 13
select select "b0d33e60-db7a-466c-8474-c3a28b908469"
click at [538, 73] on select "Select an account manager... [PERSON_NAME]" at bounding box center [590, 79] width 104 height 13
click at [602, 94] on span "Assign account manager" at bounding box center [590, 97] width 54 height 6
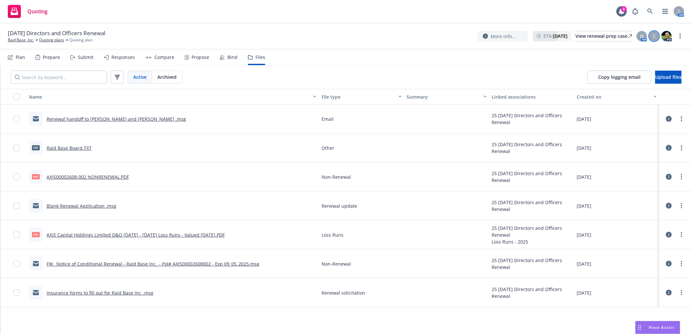
click at [651, 40] on div at bounding box center [654, 36] width 10 height 10
drag, startPoint x: 638, startPoint y: 76, endPoint x: 632, endPoint y: 79, distance: 6.4
click at [638, 76] on select "Select a customer service associate... [PERSON_NAME]" at bounding box center [602, 76] width 104 height 13
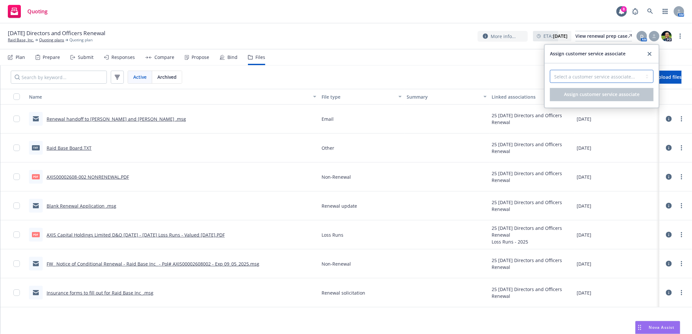
select select "87e5f489-3206-41d4-96e8-38a7dd17d453"
click at [550, 70] on select "Select a customer service associate... [PERSON_NAME]" at bounding box center [602, 76] width 104 height 13
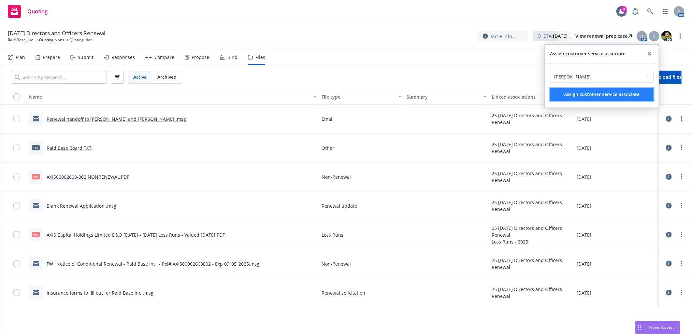
click at [627, 95] on span "Assign customer service associate" at bounding box center [602, 95] width 76 height 6
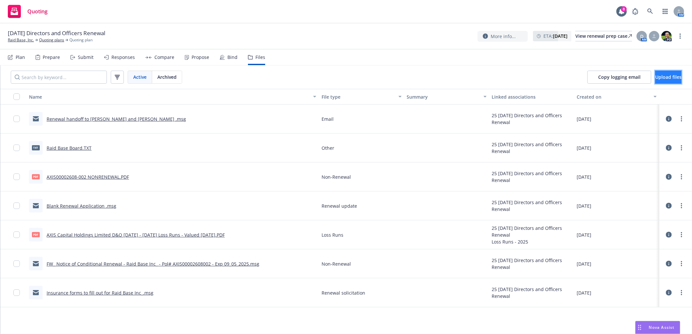
click at [655, 79] on span "Upload files" at bounding box center [668, 77] width 26 height 6
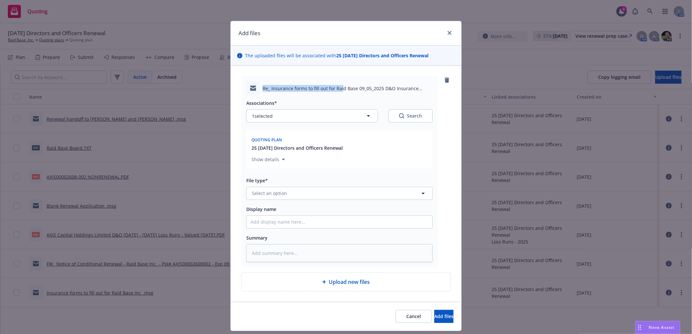
drag, startPoint x: 261, startPoint y: 88, endPoint x: 338, endPoint y: 82, distance: 77.8
click at [338, 82] on div "Re_ Insurance forms to fill out for Raid Base 09_05_2025 D&O Insurance Renewal.…" at bounding box center [339, 88] width 186 height 14
click at [328, 220] on input "Display name" at bounding box center [340, 222] width 186 height 12
paste input "Re: Insurance forms to fill out for Raid Base [DATE] D&O Insurance Renewal"
type textarea "x"
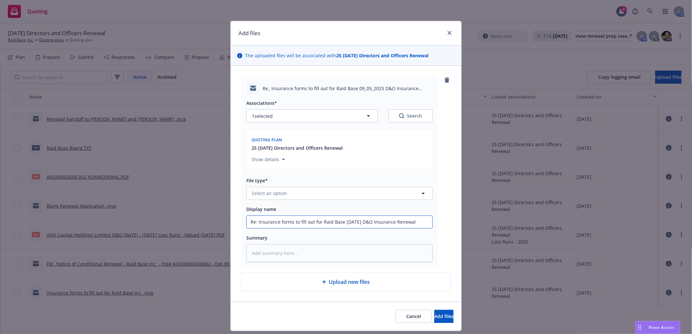
type input "Re: Insurance forms to fill out for Raid Base [DATE] D&O Insurance Renewal"
click at [323, 199] on button "Select an option" at bounding box center [339, 193] width 186 height 13
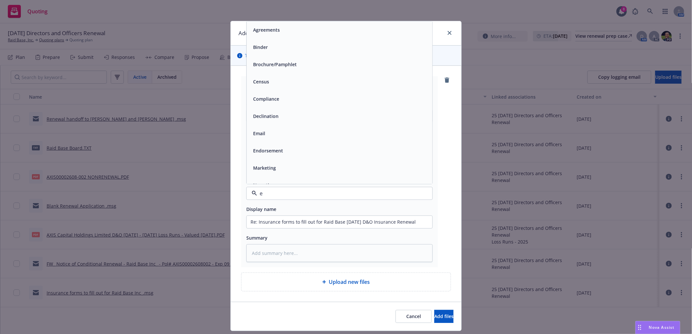
type input "em"
click at [278, 50] on div "Email" at bounding box center [340, 46] width 178 height 9
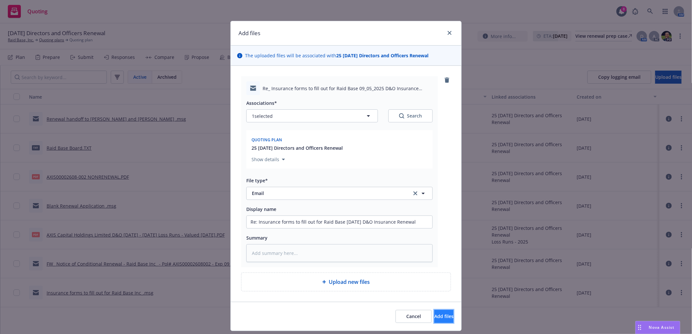
click at [443, 314] on button "Add files" at bounding box center [443, 316] width 19 height 13
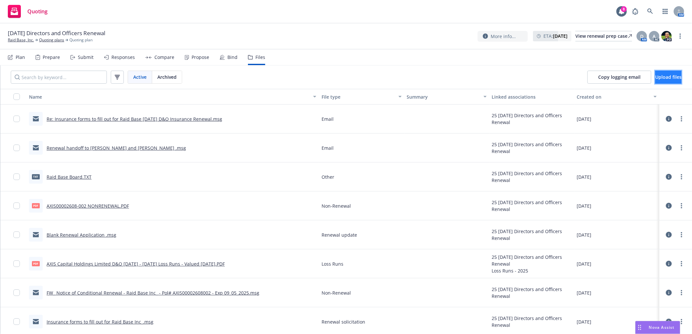
click at [669, 74] on span "Upload files" at bounding box center [668, 77] width 26 height 6
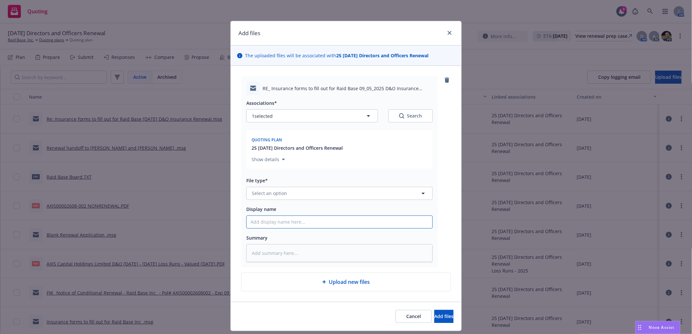
click at [359, 224] on input "Display name" at bounding box center [340, 222] width 186 height 12
paste input "RE: Insurance forms to fill out for Raid Base [DATE] D&O Insurance Renewal"
type textarea "x"
type input "RE: Insurance forms to fill out for Raid Base [DATE] D&O Insurance Renewal"
click at [347, 200] on button "Select an option" at bounding box center [339, 193] width 186 height 13
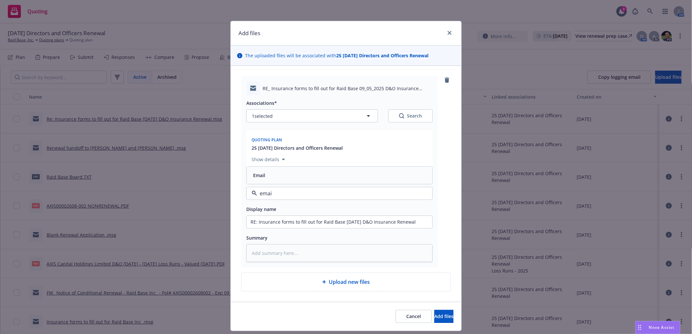
type input "email"
click at [369, 176] on div "Email" at bounding box center [340, 175] width 178 height 9
click at [434, 317] on span "Add files" at bounding box center [443, 317] width 19 height 6
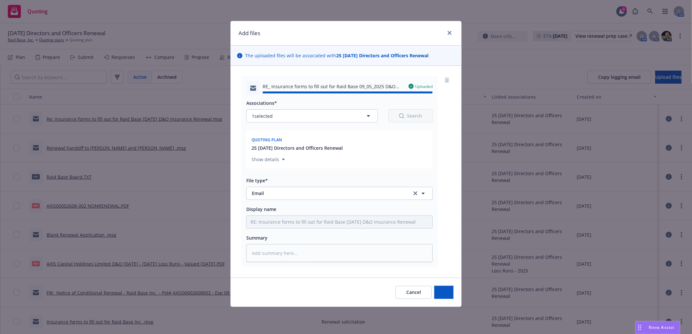
type textarea "x"
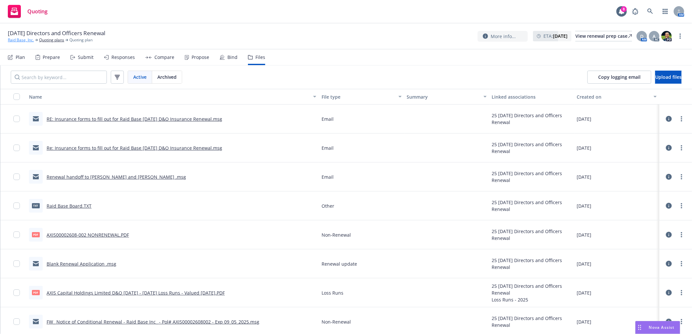
click at [18, 38] on link "Raid Base, Inc." at bounding box center [21, 40] width 26 height 6
